Goal: Check status: Check status

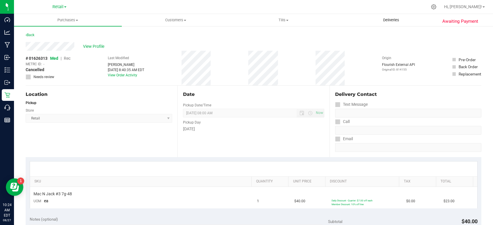
click at [389, 21] on span "Deliveries" at bounding box center [391, 19] width 32 height 5
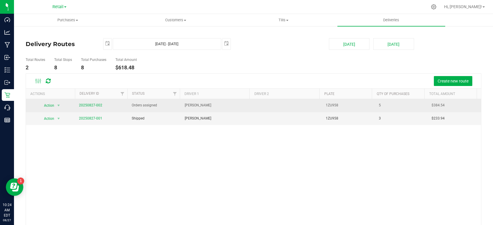
click at [88, 101] on td "20250827-002" at bounding box center [102, 105] width 53 height 13
click at [86, 105] on link "20250827-002" at bounding box center [90, 105] width 23 height 4
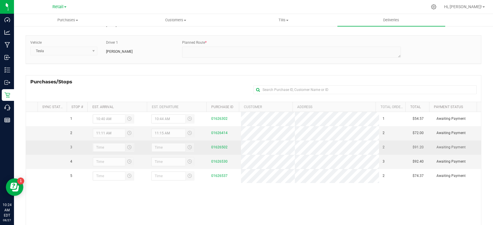
scroll to position [6, 0]
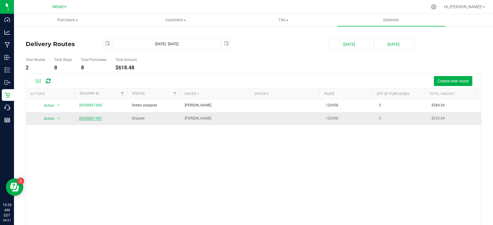
click at [90, 117] on link "20250827-001" at bounding box center [90, 118] width 23 height 4
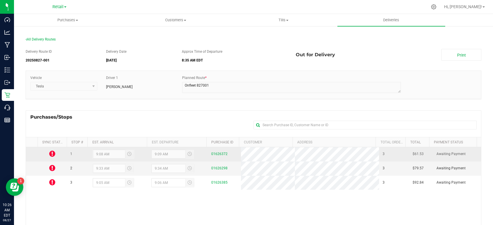
click at [55, 153] on icon at bounding box center [52, 153] width 6 height 7
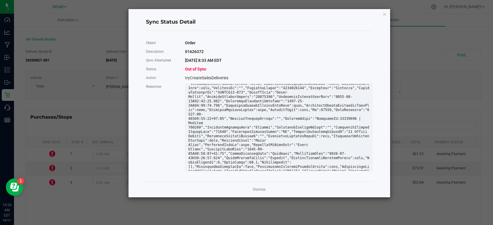
scroll to position [21, 0]
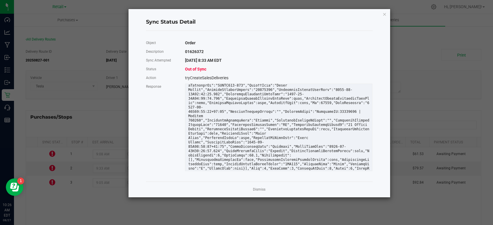
click at [213, 77] on div "tryCreateSalesDeliveries" at bounding box center [279, 77] width 196 height 9
click at [263, 187] on link "Dismiss" at bounding box center [259, 189] width 13 height 5
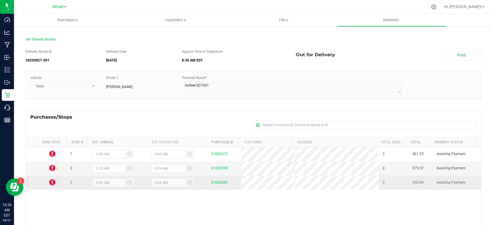
click at [52, 180] on icon at bounding box center [52, 182] width 6 height 7
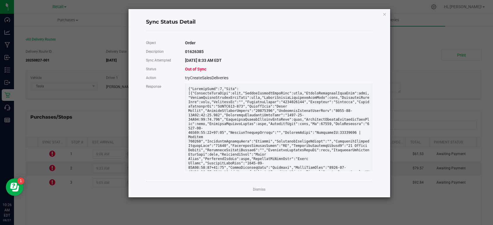
click at [54, 160] on ngb-modal-window "Sync Status Detail Object Order Description 01626385 Sync Attempted [DATE] 8:33…" at bounding box center [249, 112] width 498 height 225
click at [50, 168] on ngb-modal-window "Sync Status Detail Object Order Description 01626385 Sync Attempted [DATE] 8:33…" at bounding box center [249, 112] width 498 height 225
click at [51, 155] on ngb-modal-window "Sync Status Detail Object Order Description 01626385 Sync Attempted [DATE] 8:33…" at bounding box center [249, 112] width 498 height 225
click at [258, 190] on link "Dismiss" at bounding box center [259, 189] width 13 height 5
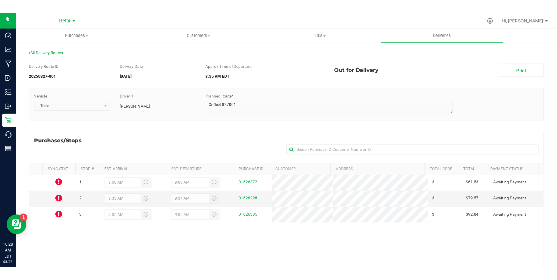
scroll to position [0, 0]
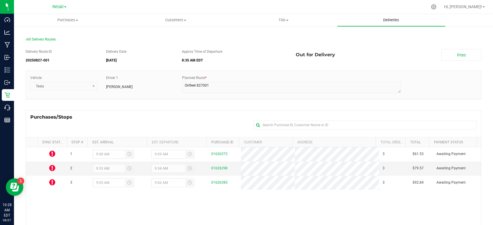
click at [397, 22] on span "Deliveries" at bounding box center [391, 19] width 32 height 5
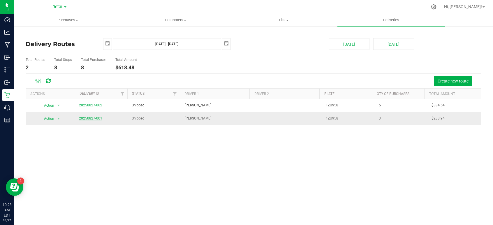
click at [90, 120] on link "20250827-001" at bounding box center [90, 118] width 23 height 4
